Goal: Transaction & Acquisition: Purchase product/service

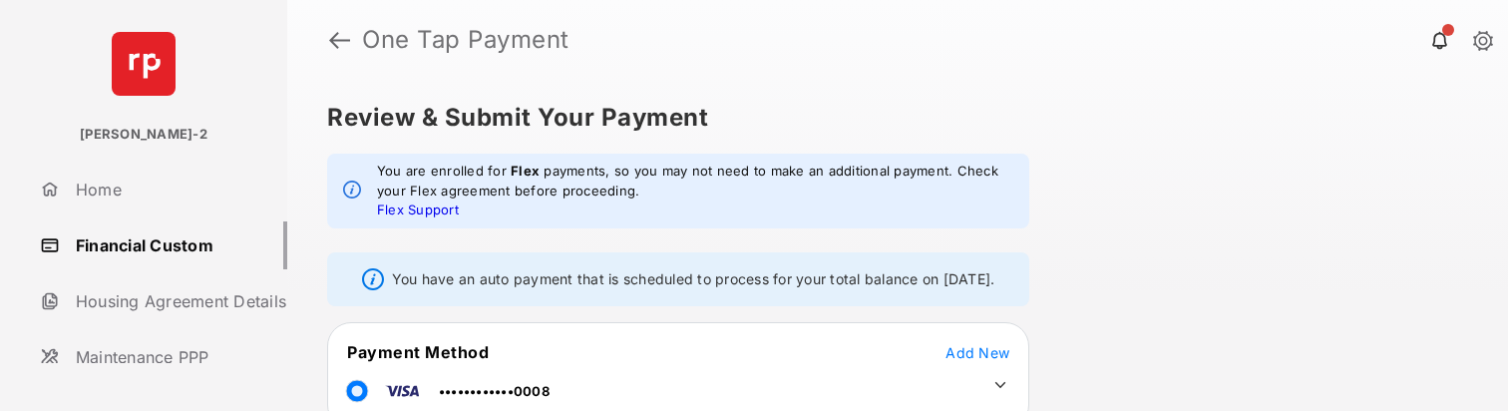
click at [1122, 259] on div "Review & Submit Your Payment You are enrolled for Flex payments, so you may not…" at bounding box center [897, 245] width 1221 height 331
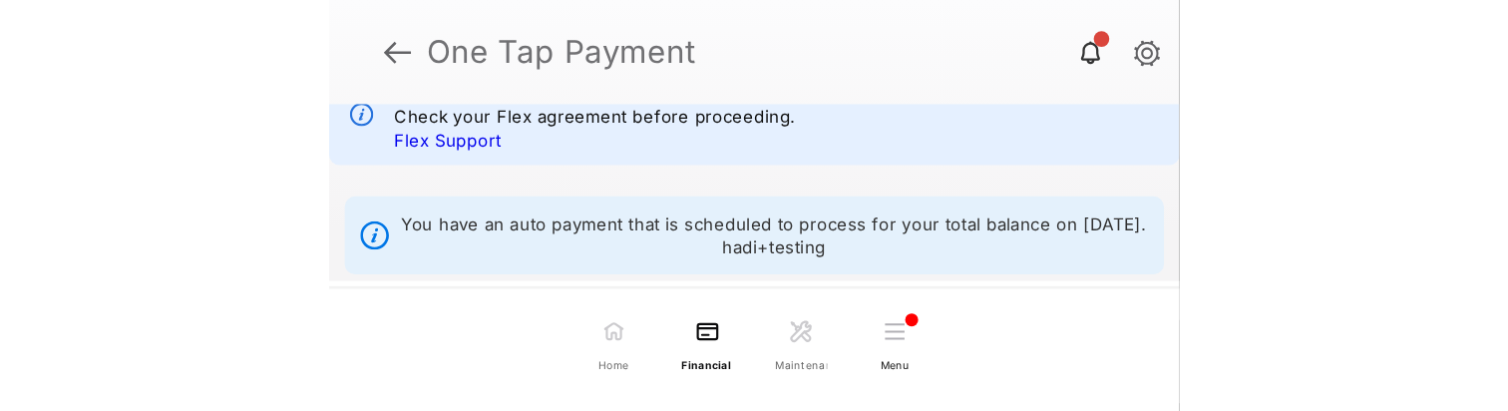
scroll to position [109, 0]
